Goal: Register for event/course

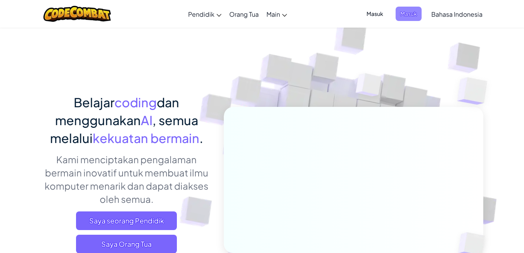
click at [398, 12] on span "Masuk" at bounding box center [409, 14] width 26 height 14
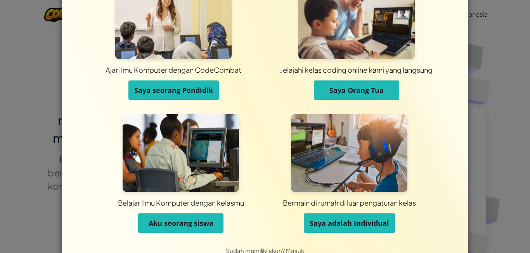
scroll to position [55, 0]
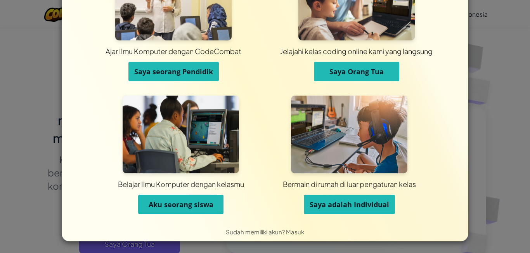
click at [200, 205] on span "Aku seorang siswa" at bounding box center [181, 203] width 65 height 9
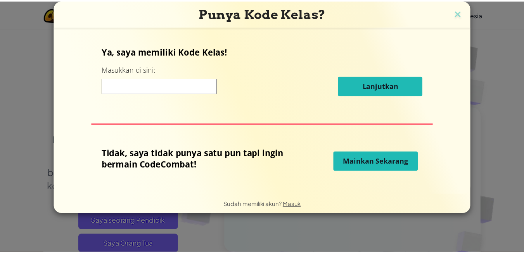
scroll to position [0, 0]
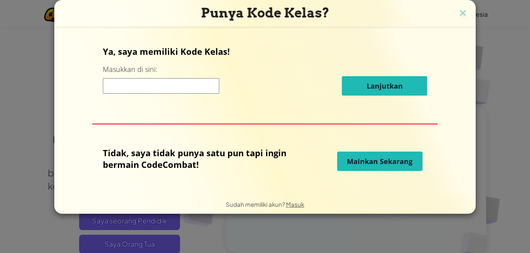
click at [182, 95] on div "Lanjutkan" at bounding box center [265, 85] width 325 height 19
click at [181, 88] on input at bounding box center [161, 86] width 116 height 16
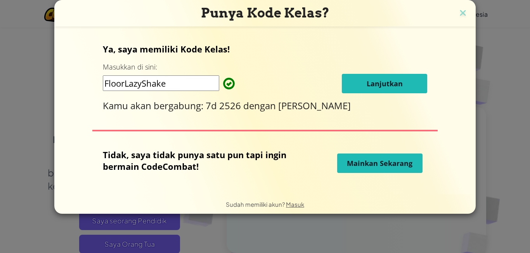
type input "FloorLazyShake"
click at [381, 92] on button "Lanjutkan" at bounding box center [384, 83] width 85 height 19
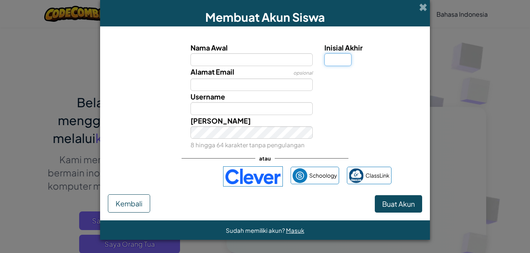
click at [344, 56] on input "Inisial Akhir" at bounding box center [337, 59] width 27 height 13
type input "C"
click at [244, 56] on input "Nama Awal" at bounding box center [252, 59] width 123 height 13
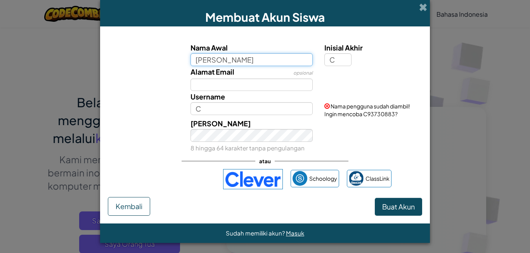
type input "[PERSON_NAME]"
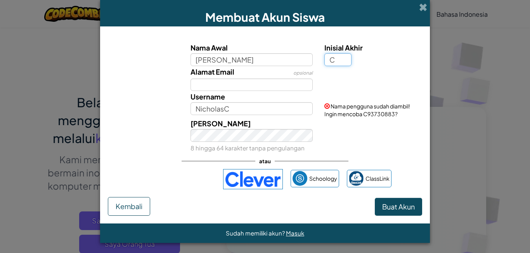
click at [332, 59] on input "C" at bounding box center [337, 59] width 27 height 13
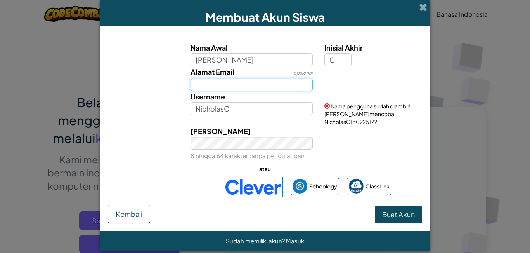
click at [284, 87] on input "Alamat Email" at bounding box center [252, 84] width 123 height 13
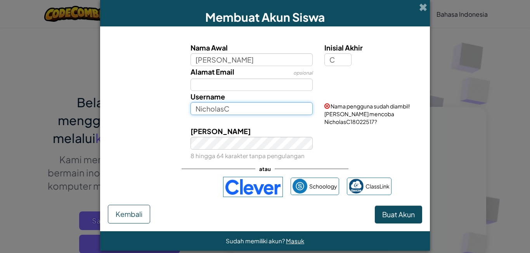
click at [284, 107] on input "NicholasC" at bounding box center [252, 108] width 123 height 13
type input "N"
type input "7"
type input "N"
type input "[PERSON_NAME]"
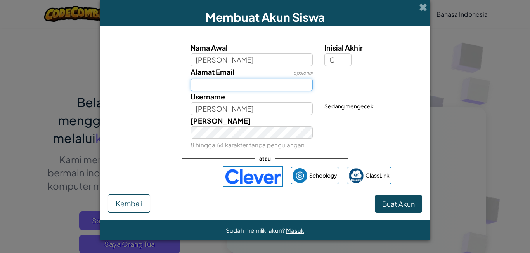
click at [236, 87] on input "Alamat Email" at bounding box center [252, 84] width 123 height 13
click at [234, 83] on input "25" at bounding box center [252, 84] width 123 height 13
type input "252607135@santaursula"
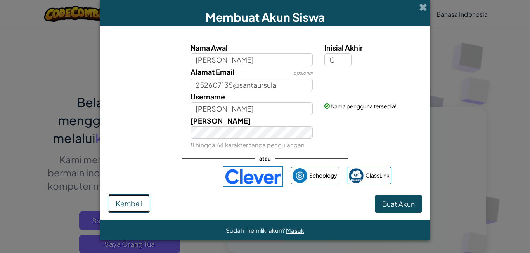
click at [133, 203] on span "Kembali" at bounding box center [129, 203] width 27 height 9
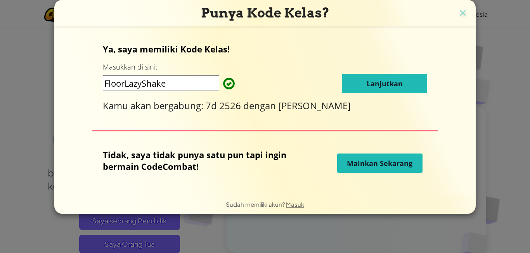
click at [373, 167] on span "Mainkan Sekarang" at bounding box center [380, 162] width 66 height 9
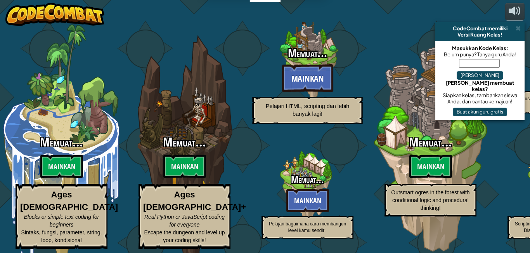
select select "id"
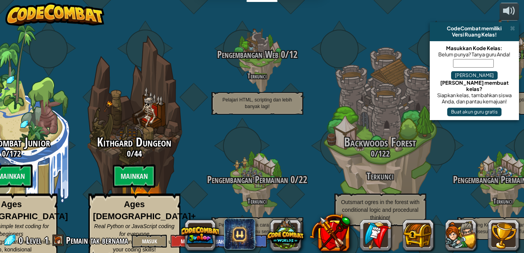
click at [453, 63] on input "text" at bounding box center [473, 63] width 41 height 9
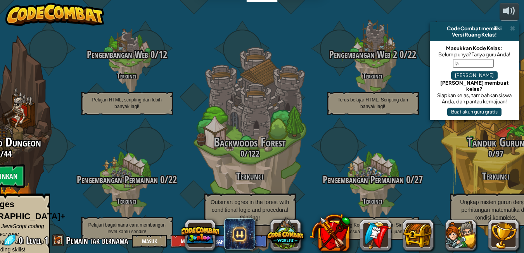
type input "l"
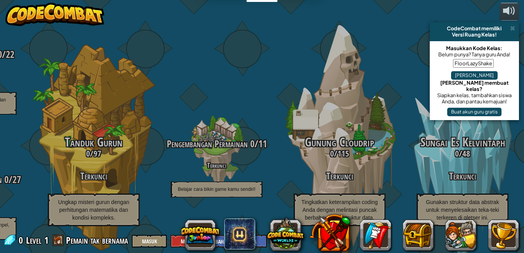
type input "FloorLazyShake"
click at [498, 71] on button "[PERSON_NAME]" at bounding box center [474, 75] width 47 height 9
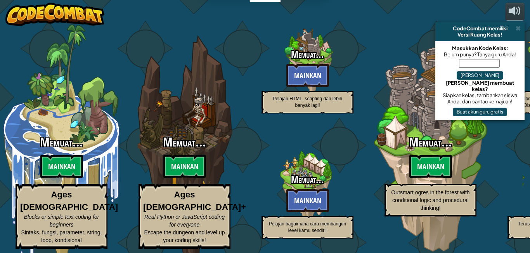
select select "id"
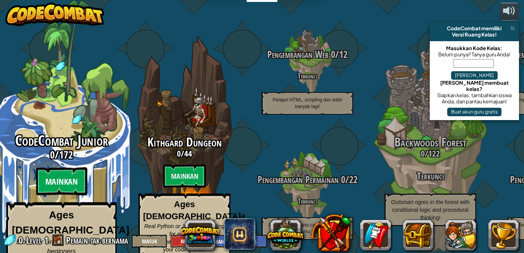
click at [76, 171] on btn "Mainkan" at bounding box center [61, 181] width 51 height 28
select select "id"
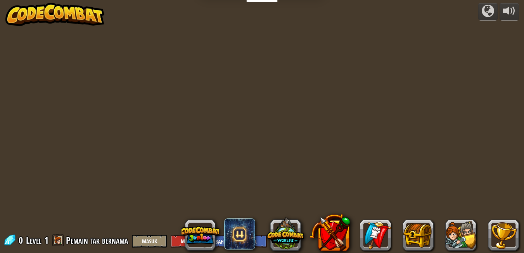
select select "id"
